Goal: Task Accomplishment & Management: Manage account settings

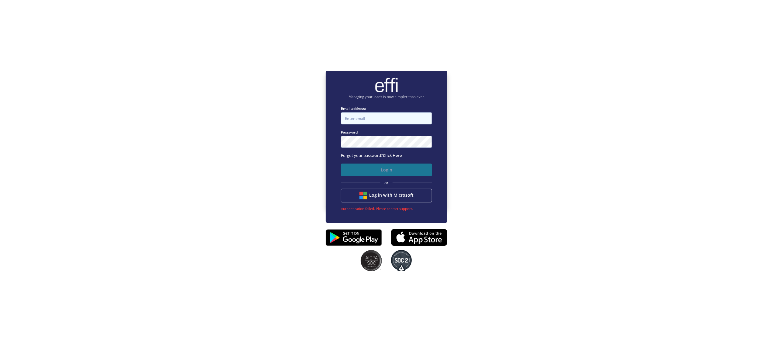
type input "george@thrivemortgages.com.au"
click at [382, 171] on button "Login" at bounding box center [386, 170] width 91 height 12
